Goal: Information Seeking & Learning: Learn about a topic

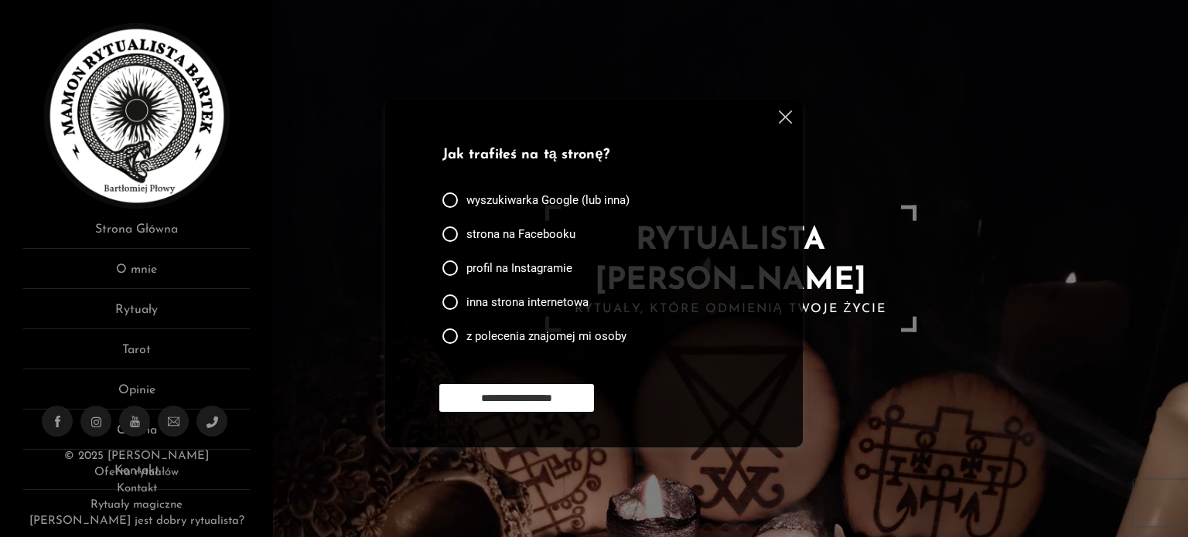
click at [789, 115] on img at bounding box center [785, 117] width 13 height 13
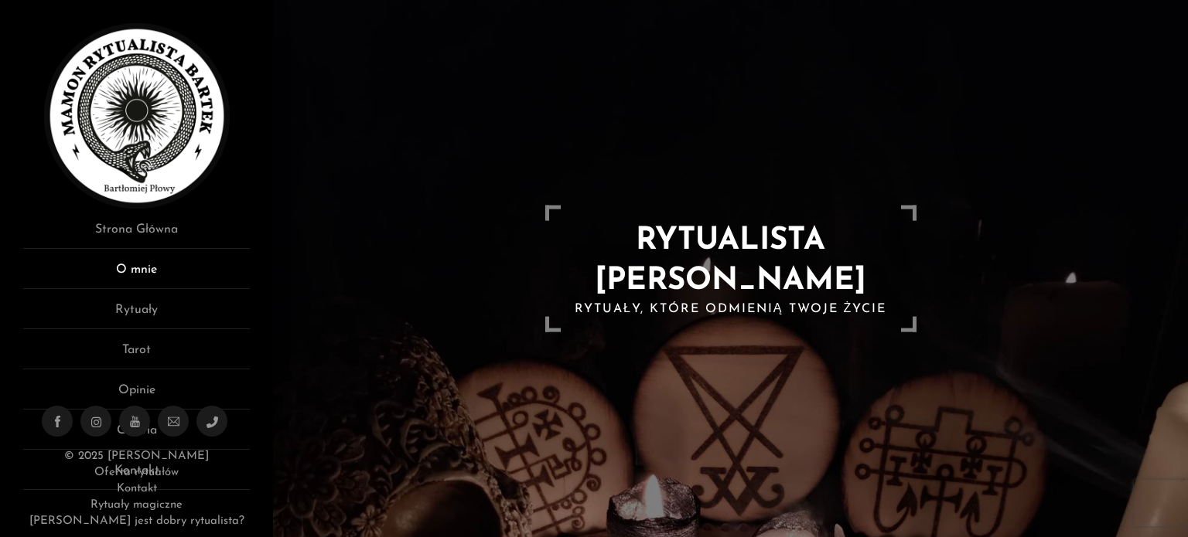
click at [142, 275] on link "O mnie" at bounding box center [136, 275] width 227 height 29
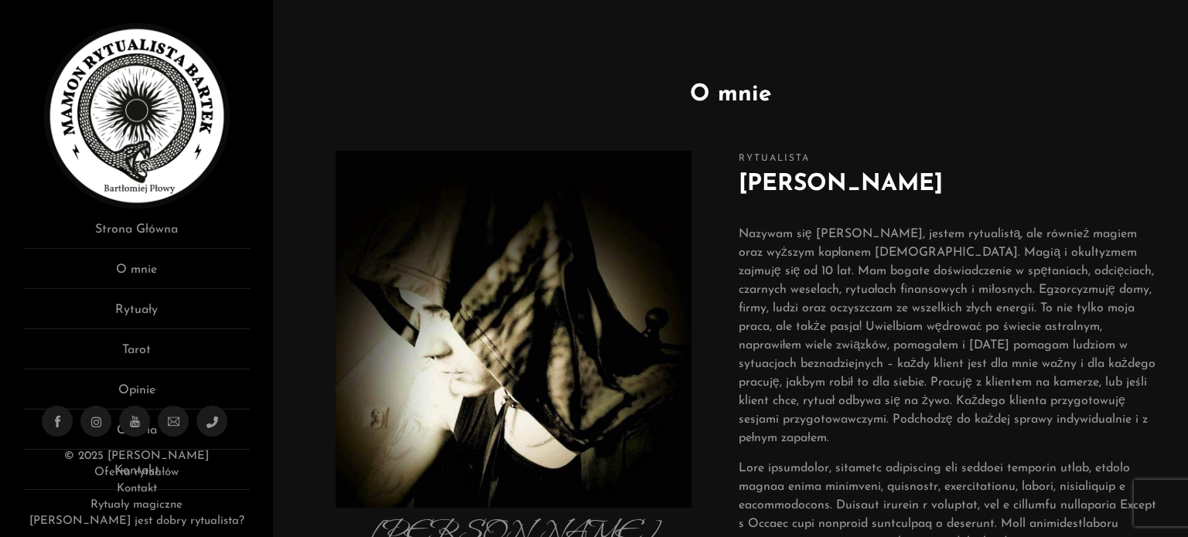
click at [1187, 39] on div "O mnie [PERSON_NAME] Płowy Obserwuj mnie na: Facebook Instagram Youtube Phone-a…" at bounding box center [730, 38] width 915 height 77
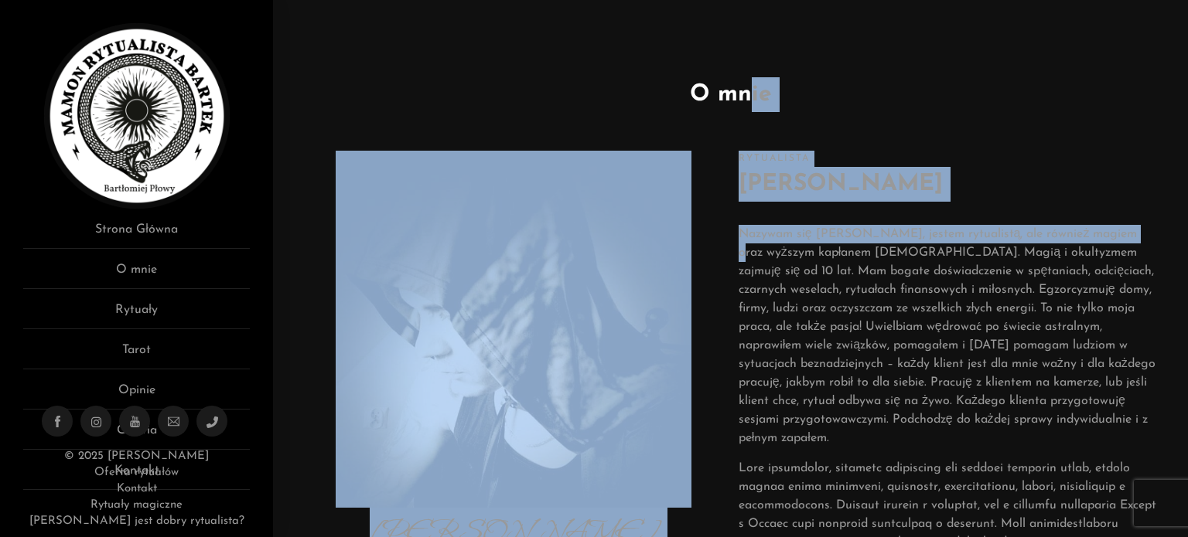
drag, startPoint x: 1187, startPoint y: 39, endPoint x: 1121, endPoint y: 220, distance: 192.5
click at [1121, 77] on div "O mnie [PERSON_NAME] Płowy Obserwuj mnie na: Facebook Instagram Youtube Phone-a…" at bounding box center [730, 38] width 915 height 77
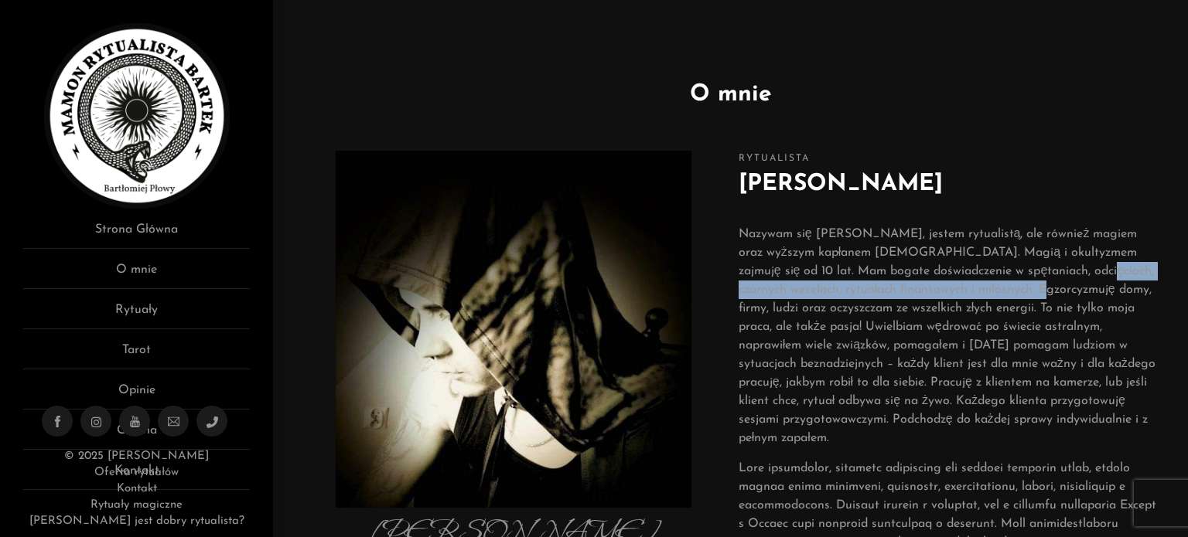
drag, startPoint x: 1059, startPoint y: 270, endPoint x: 1038, endPoint y: 285, distance: 26.6
click at [1038, 285] on p "Nazywam się [PERSON_NAME], jestem rytualistą, ale również magiem oraz wyższym k…" at bounding box center [947, 336] width 418 height 223
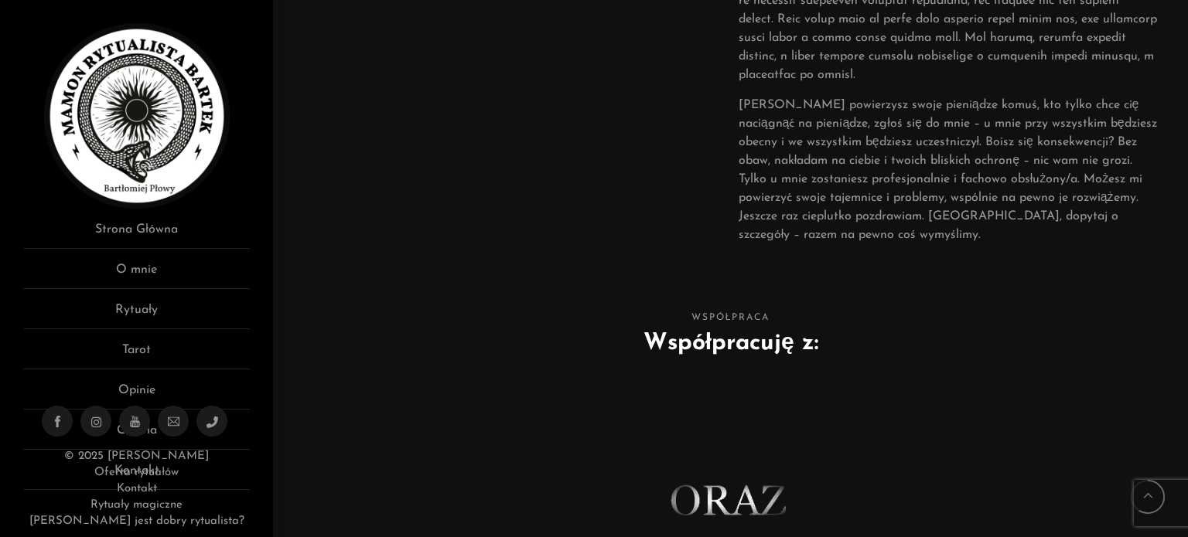
scroll to position [650, 0]
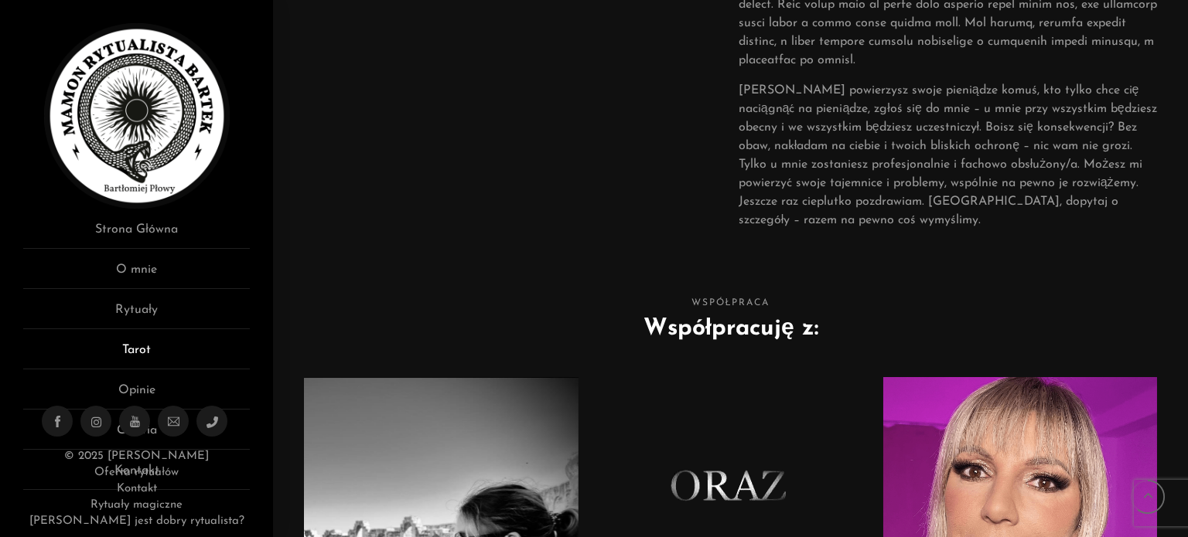
click at [124, 346] on link "Tarot" at bounding box center [136, 355] width 227 height 29
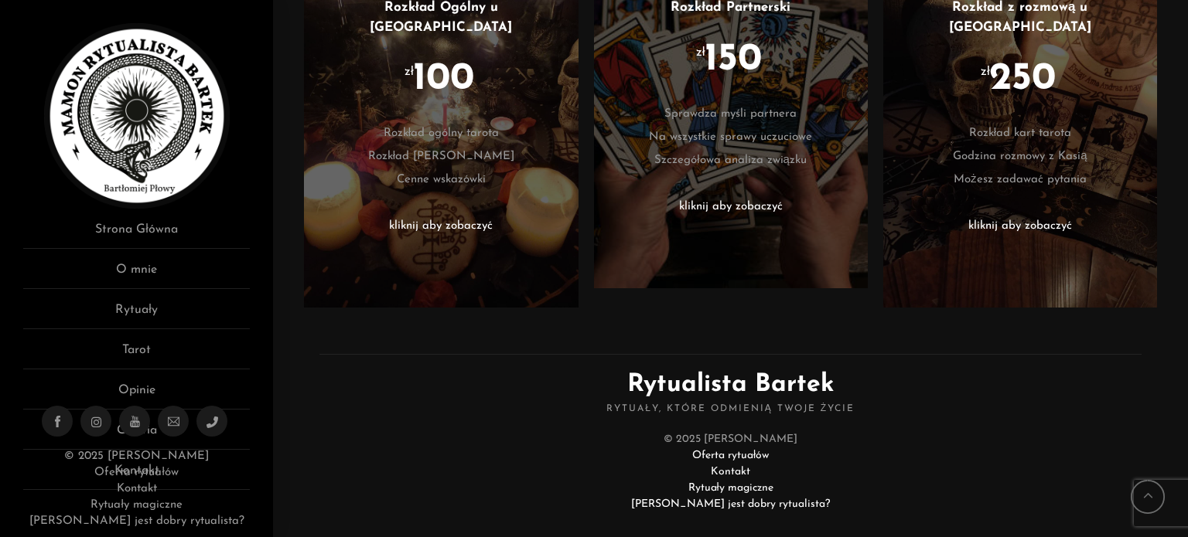
scroll to position [750, 0]
click at [142, 309] on link "Rytuały" at bounding box center [136, 315] width 227 height 29
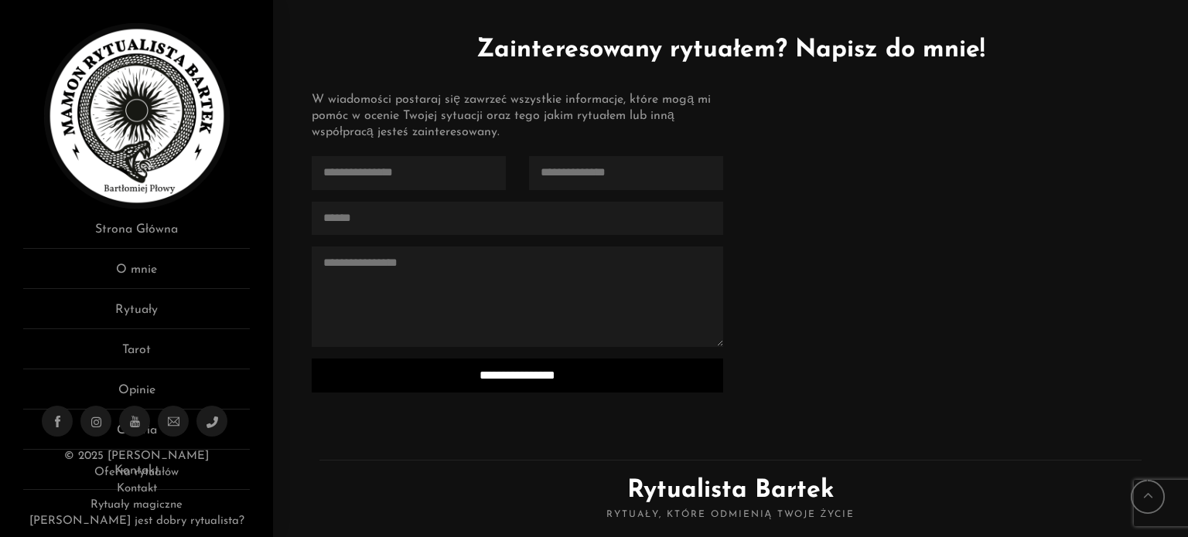
scroll to position [4037, 0]
